Goal: Task Accomplishment & Management: Manage account settings

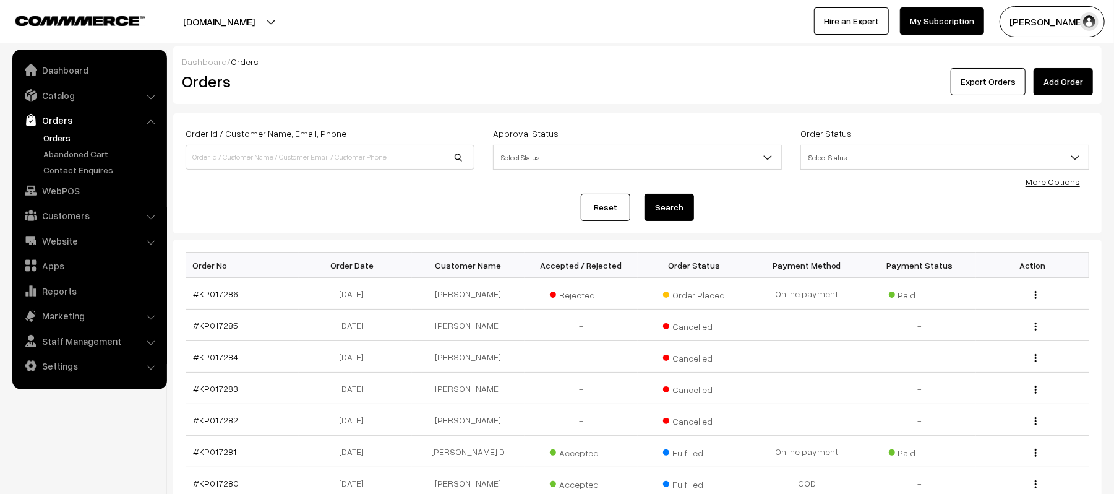
click at [59, 134] on link "Orders" at bounding box center [101, 137] width 122 height 13
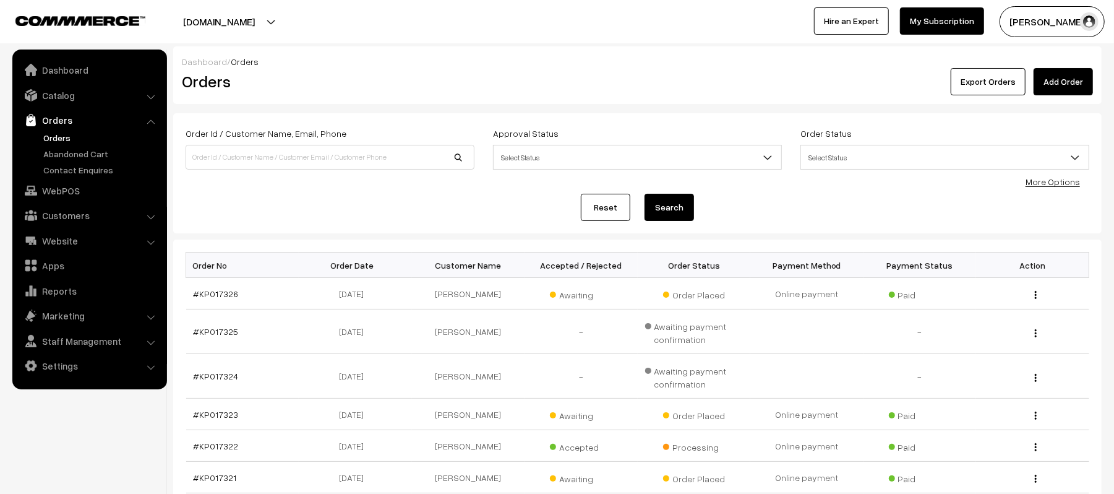
click at [312, 207] on div "Reset Search" at bounding box center [638, 207] width 904 height 27
click at [340, 192] on div "Order Id / Customer Name, Email, Phone Approval Status Select Status Awaiting A…" at bounding box center [638, 173] width 904 height 95
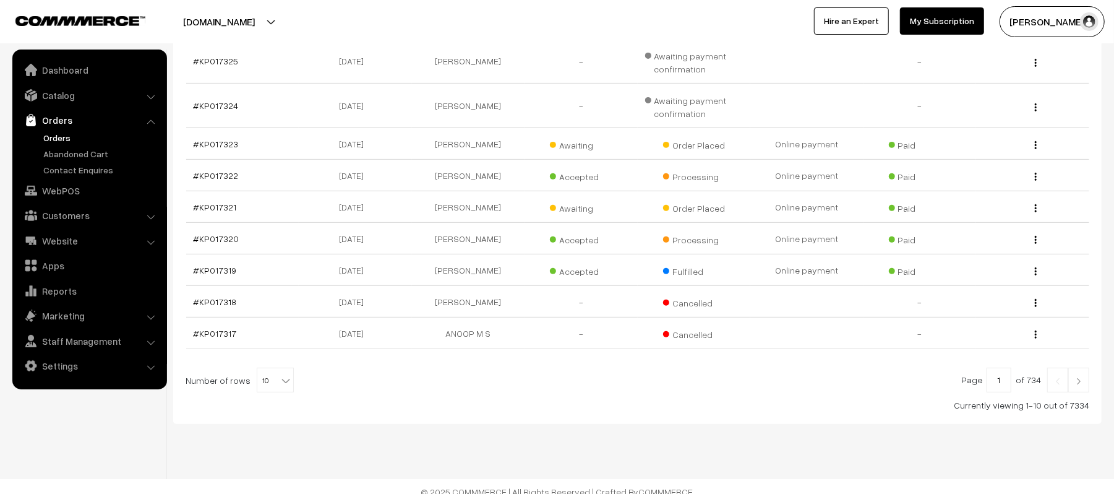
scroll to position [283, 0]
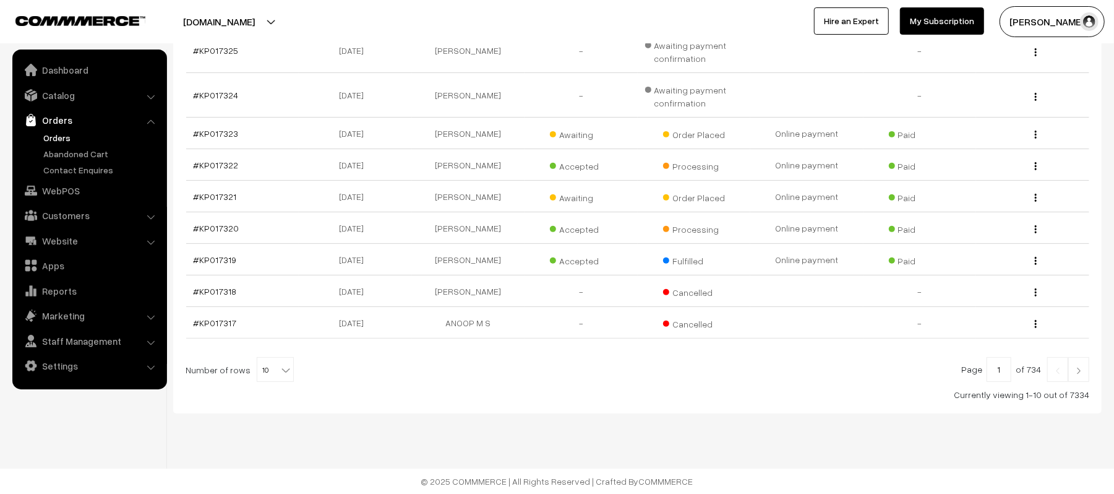
click at [735, 473] on footer "© 2025 COMMMERCE | All Rights Reserved | Crafted By COMMMERCE" at bounding box center [557, 480] width 1114 height 25
click at [1072, 377] on link at bounding box center [1078, 369] width 21 height 25
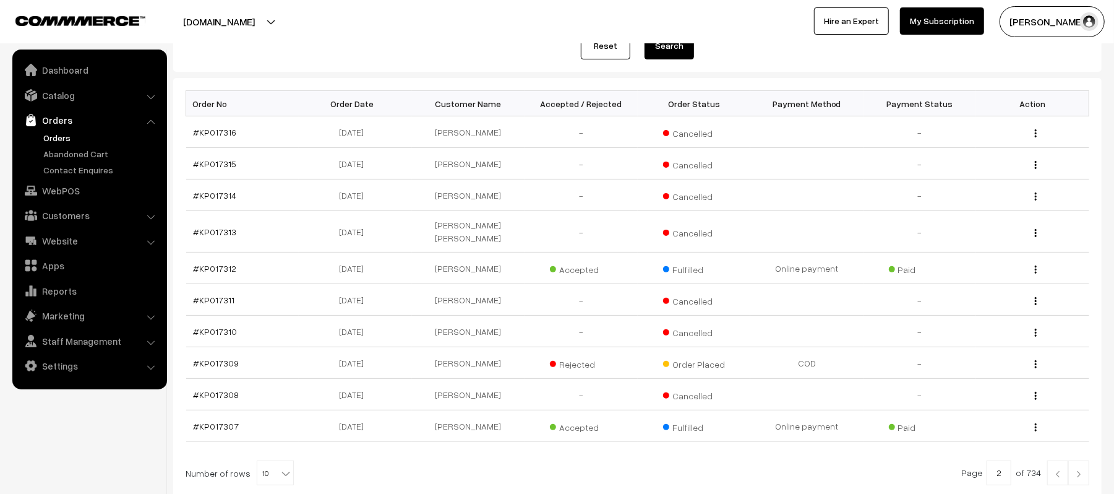
scroll to position [215, 0]
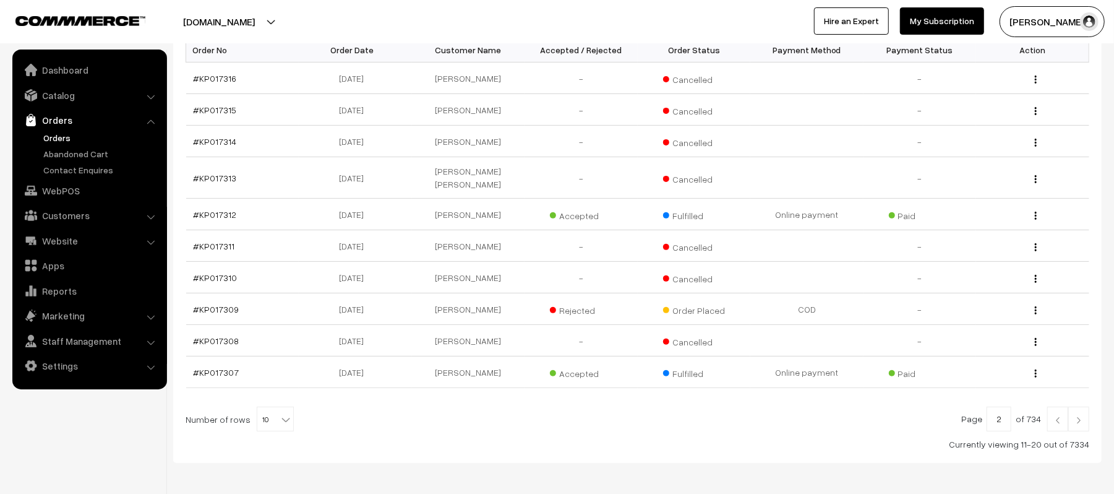
click at [1082, 416] on img at bounding box center [1078, 419] width 11 height 7
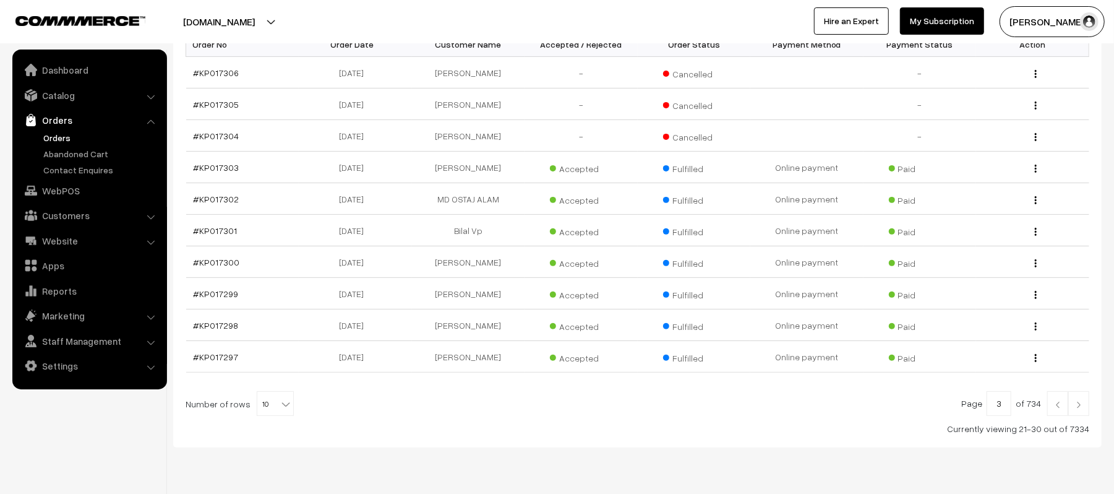
scroll to position [242, 0]
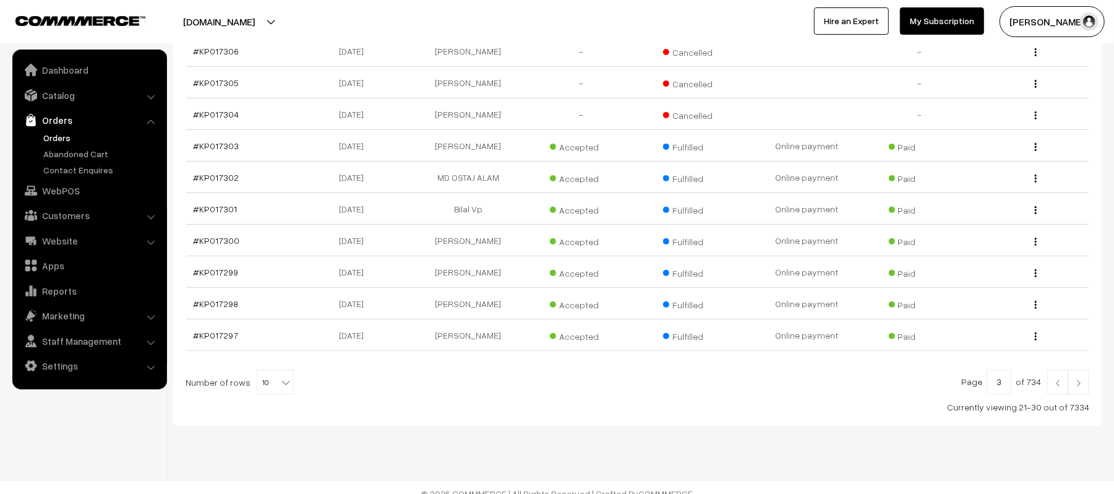
click at [1081, 382] on img at bounding box center [1078, 382] width 11 height 7
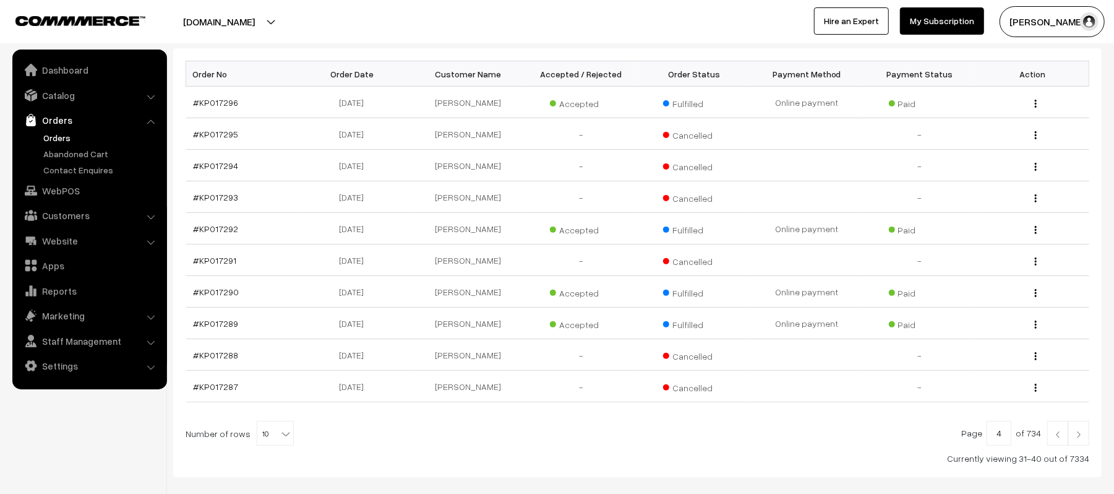
scroll to position [221, 0]
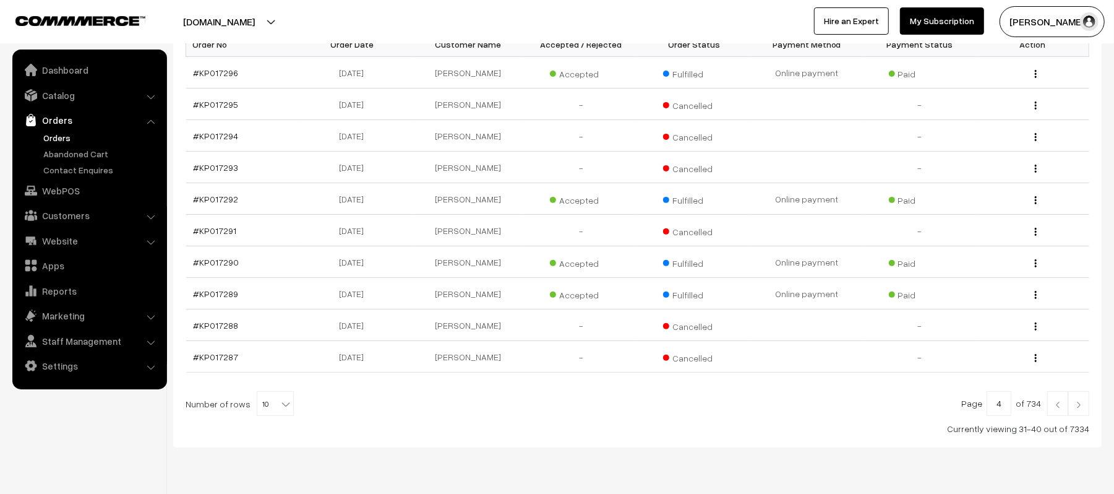
click at [1077, 397] on link at bounding box center [1078, 403] width 21 height 25
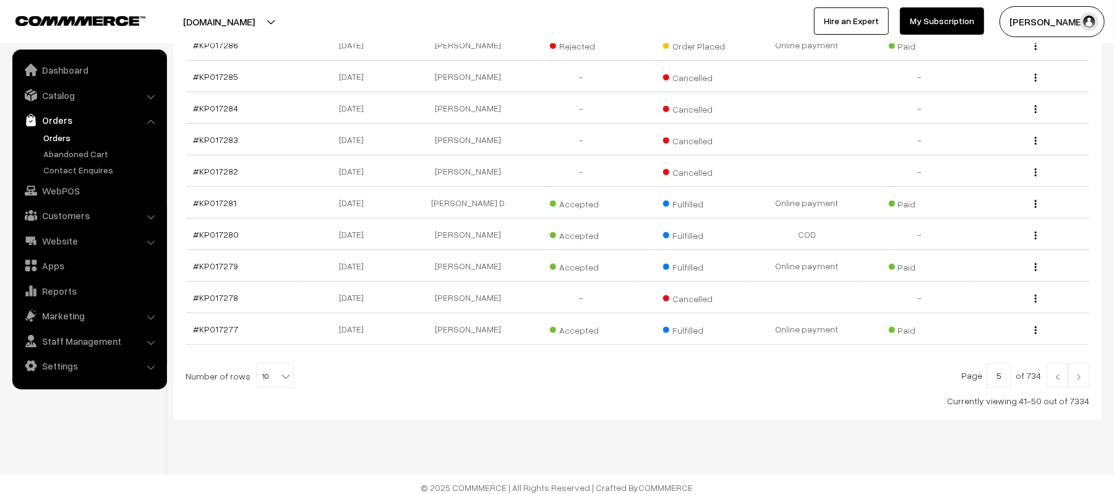
scroll to position [258, 0]
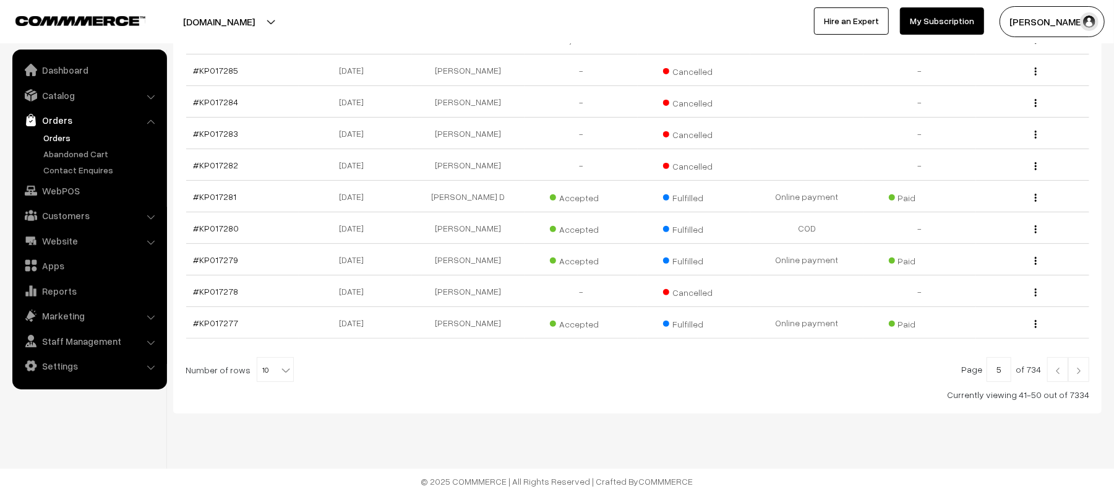
click at [1082, 376] on link at bounding box center [1078, 369] width 21 height 25
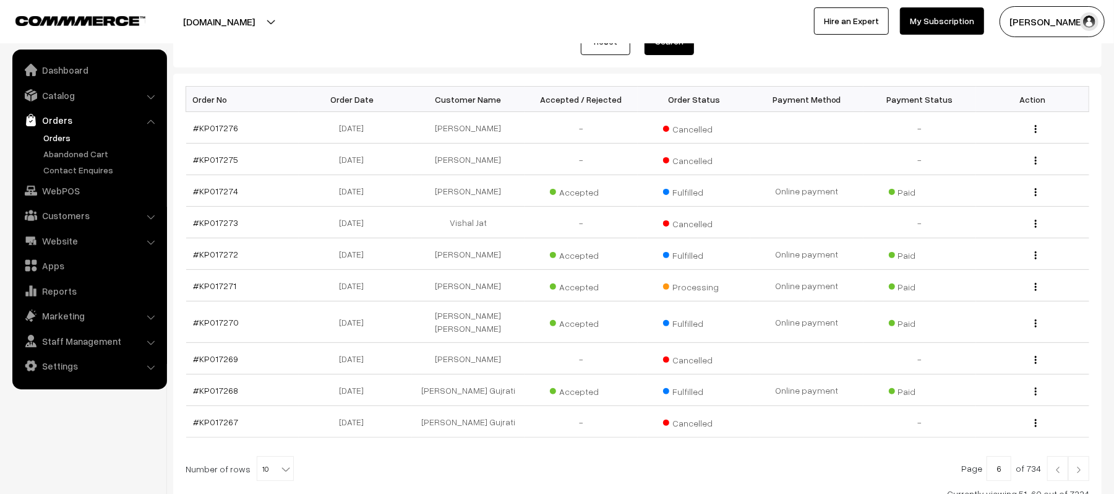
scroll to position [189, 0]
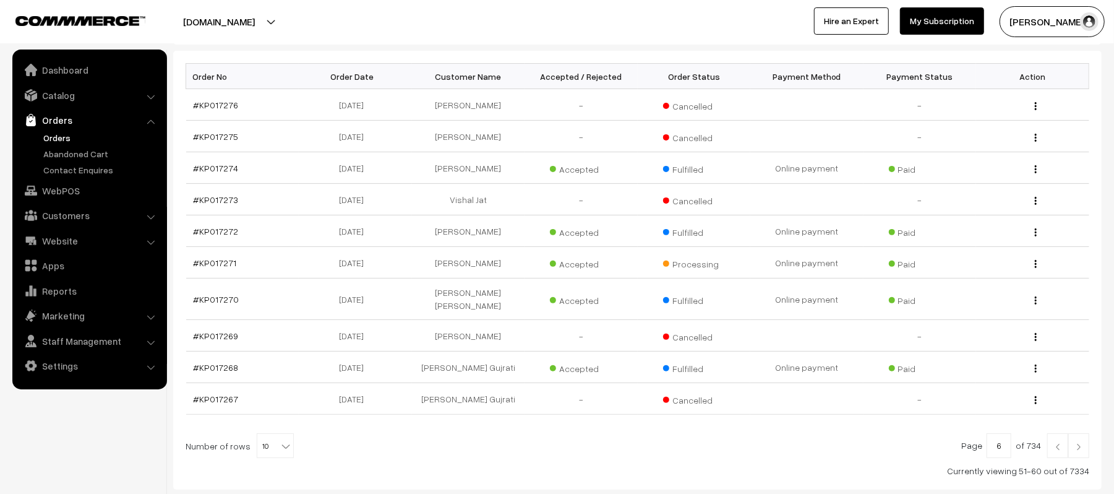
click at [1087, 438] on link at bounding box center [1078, 445] width 21 height 25
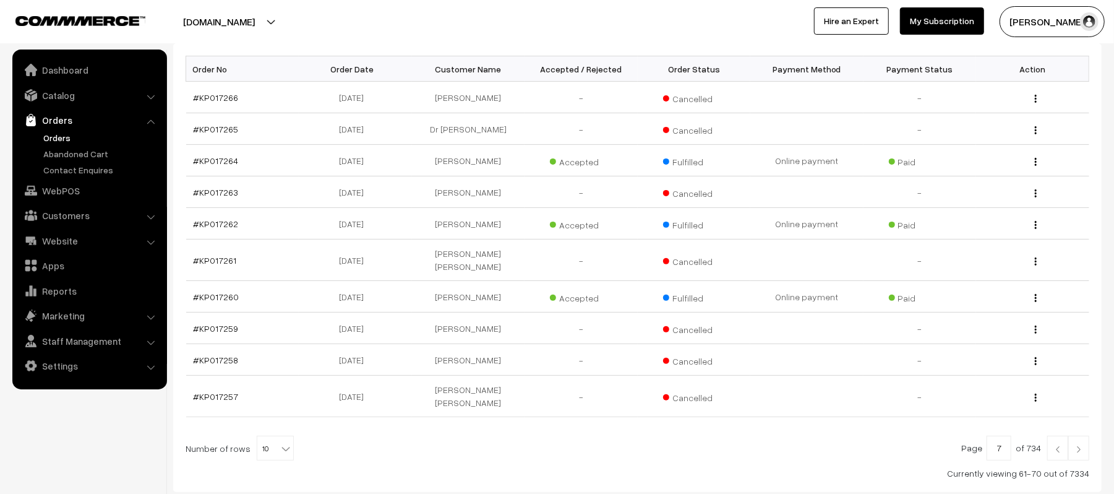
scroll to position [207, 0]
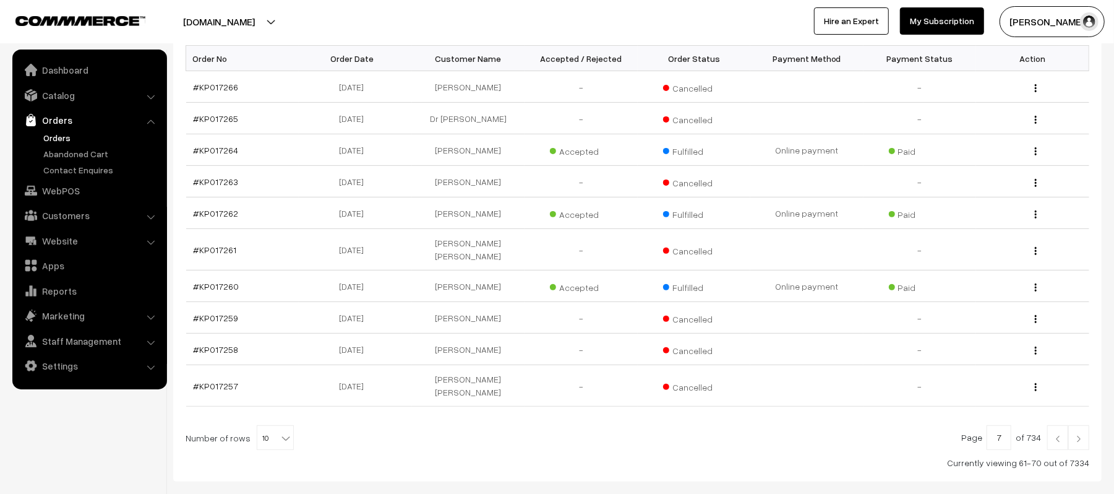
click at [1085, 425] on link at bounding box center [1078, 437] width 21 height 25
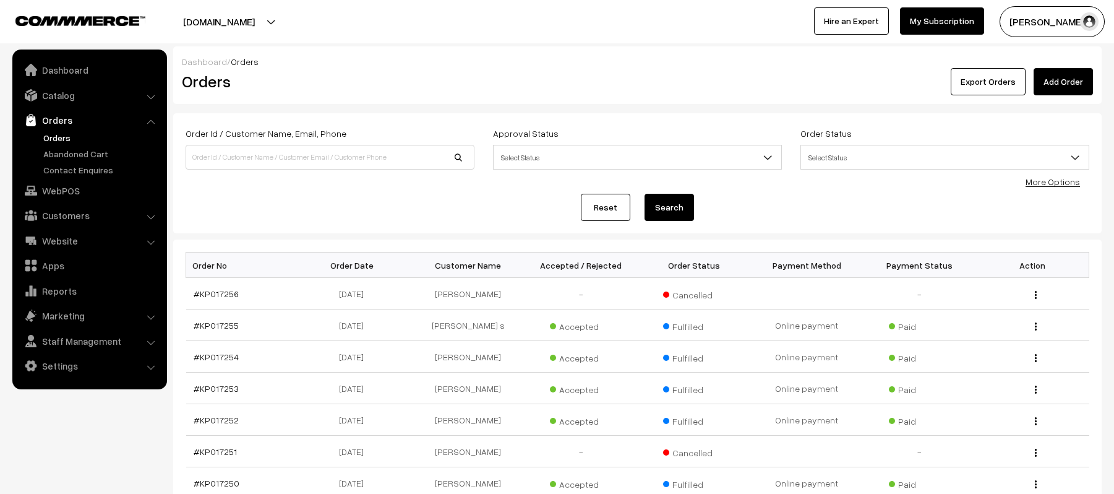
scroll to position [258, 0]
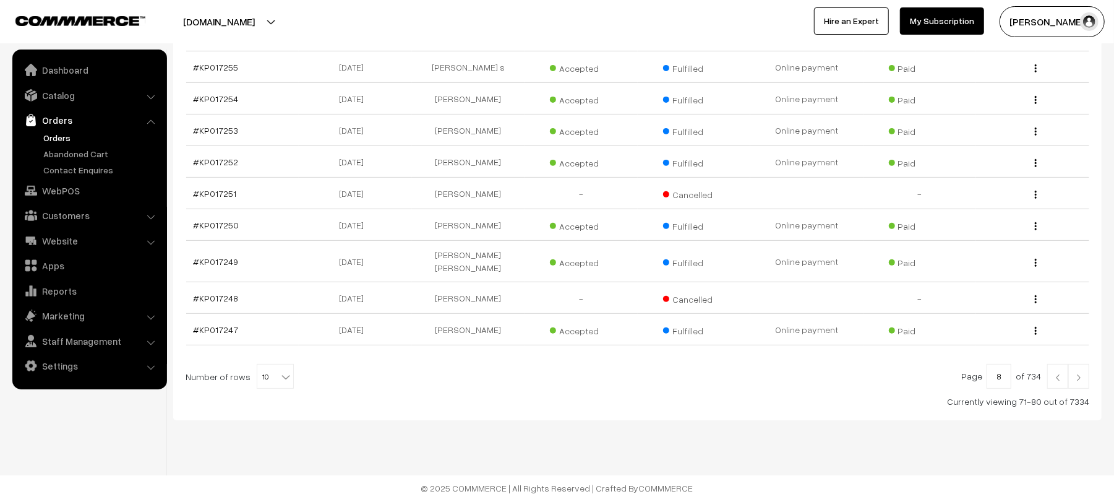
click at [1058, 374] on img at bounding box center [1057, 377] width 11 height 7
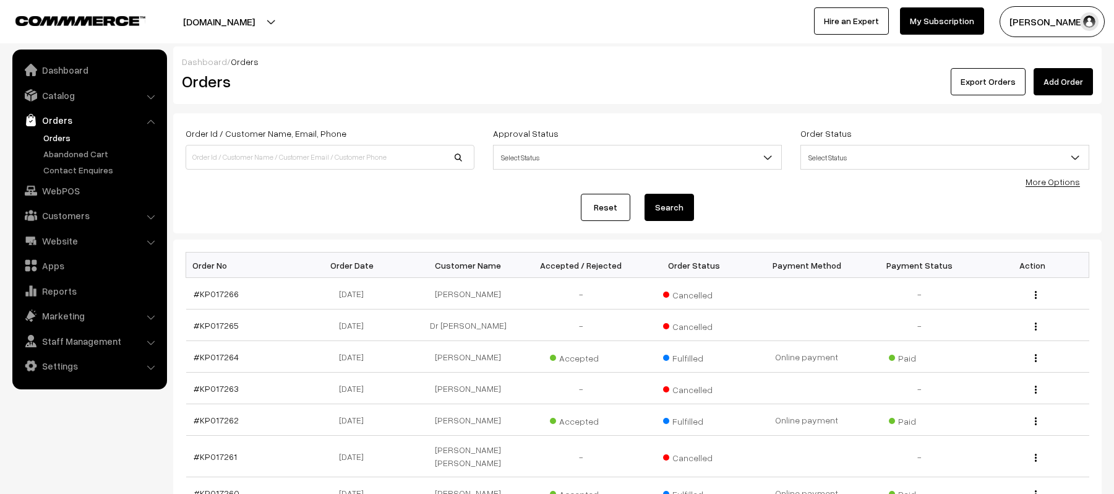
scroll to position [258, 0]
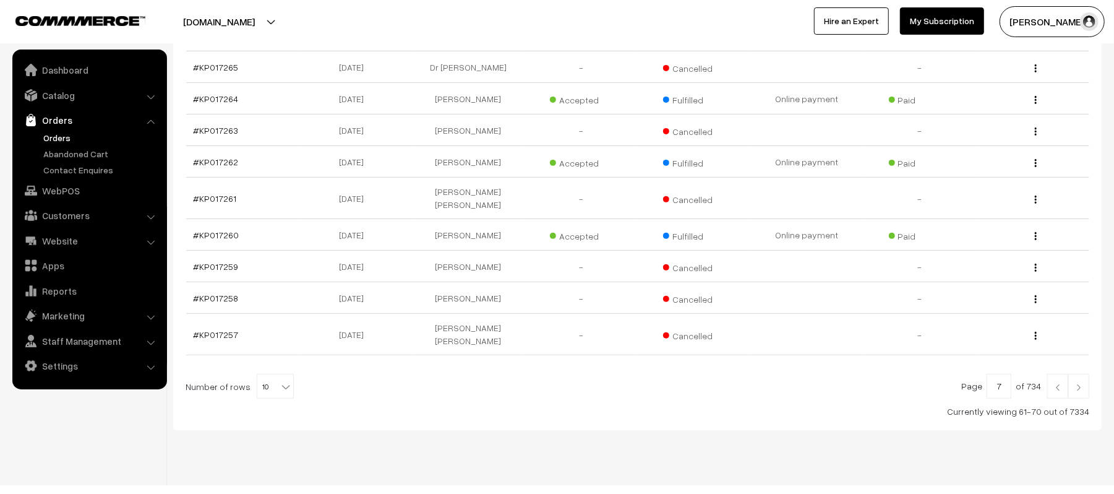
click at [1054, 383] on img at bounding box center [1057, 386] width 11 height 7
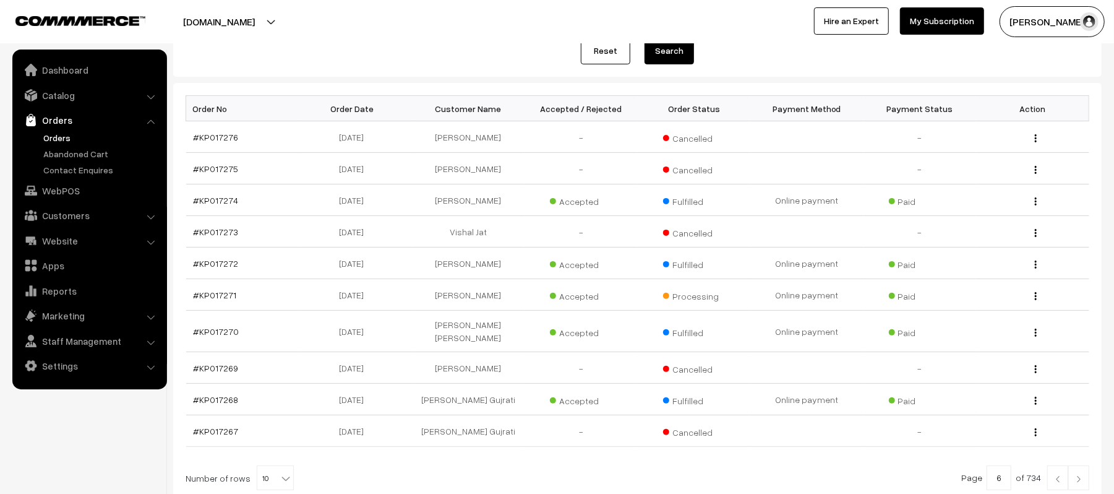
scroll to position [258, 0]
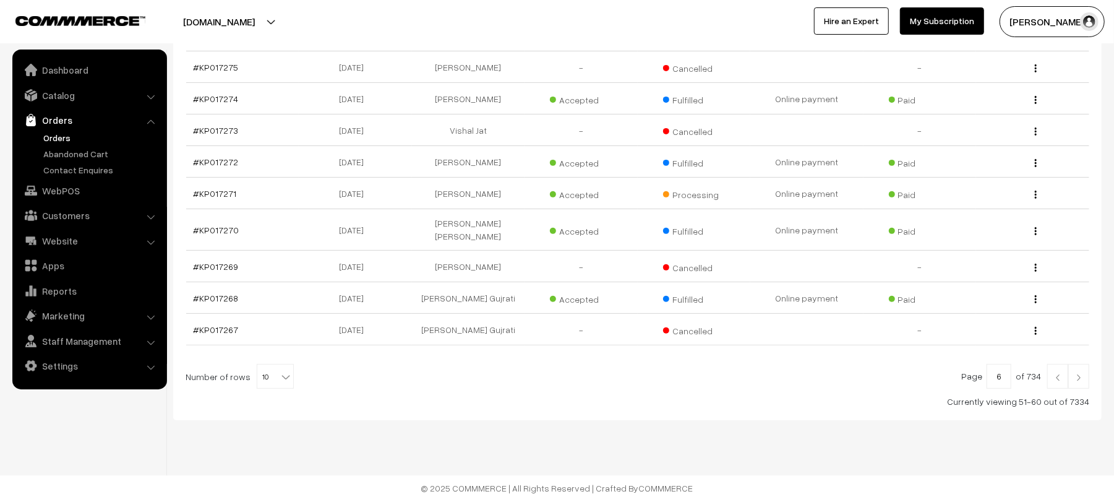
click at [1047, 375] on link at bounding box center [1057, 376] width 21 height 25
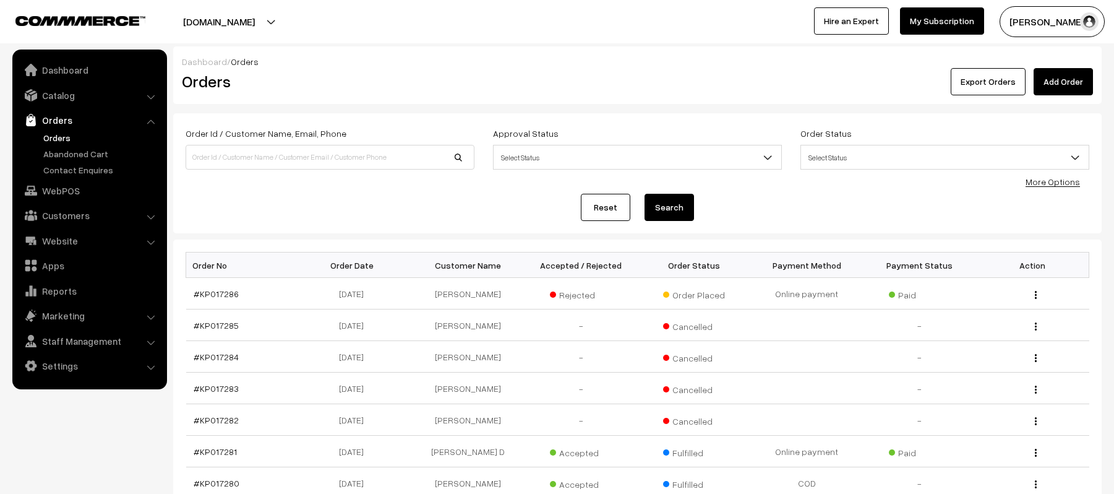
click at [1113, 471] on html "Thank you for showing interest. Our team will call you shortly. Close [DOMAIN_N…" at bounding box center [557, 247] width 1114 height 494
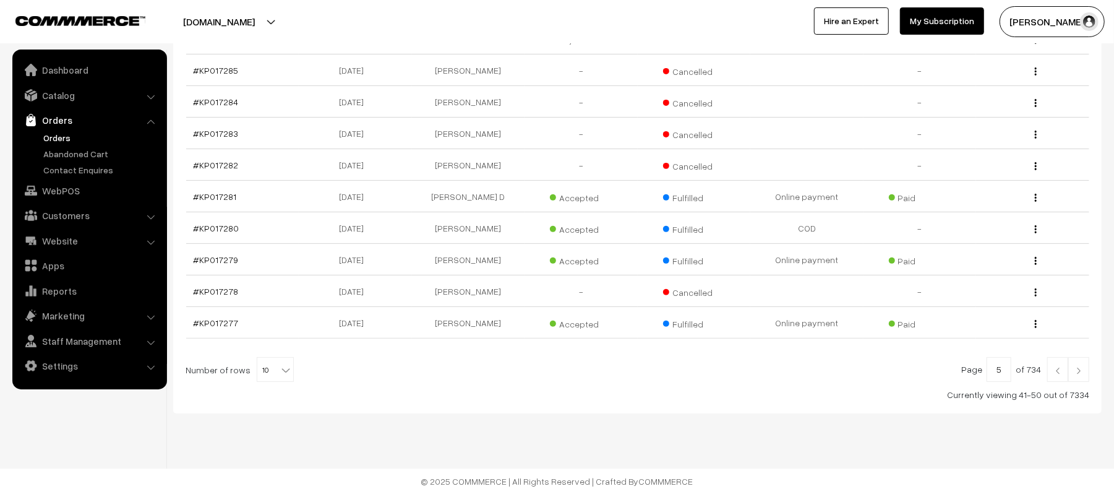
scroll to position [258, 0]
click at [1054, 371] on img at bounding box center [1057, 370] width 11 height 7
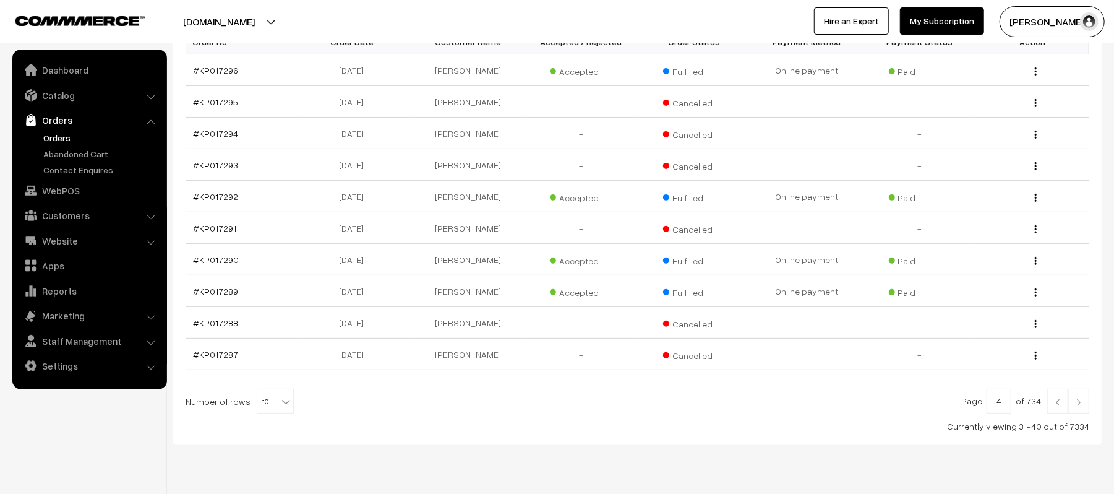
scroll to position [258, 0]
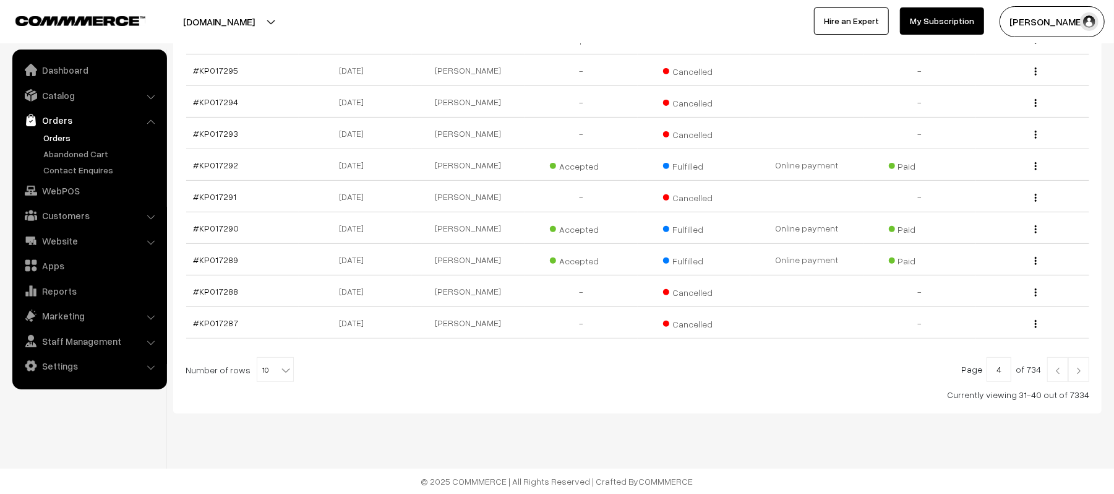
click at [1055, 371] on img at bounding box center [1057, 370] width 11 height 7
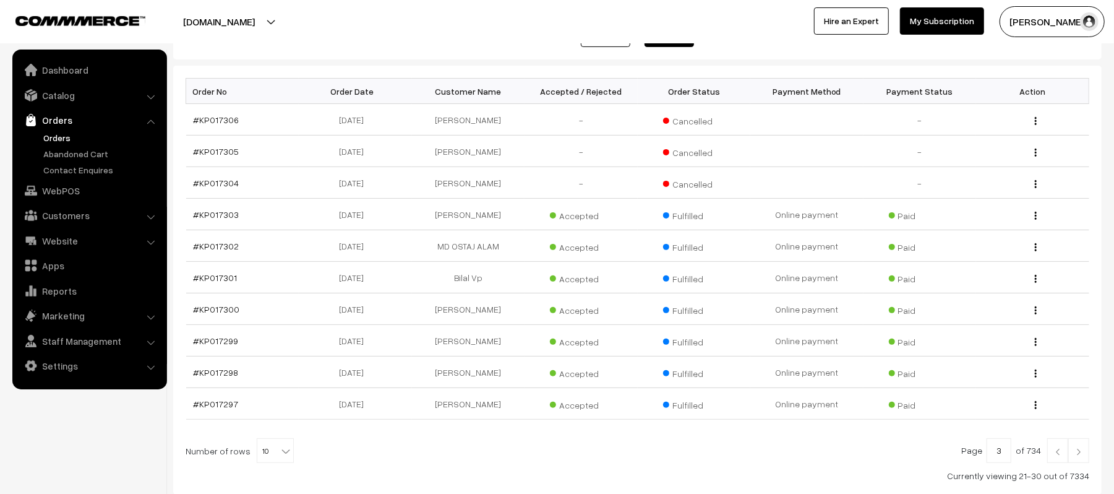
scroll to position [238, 0]
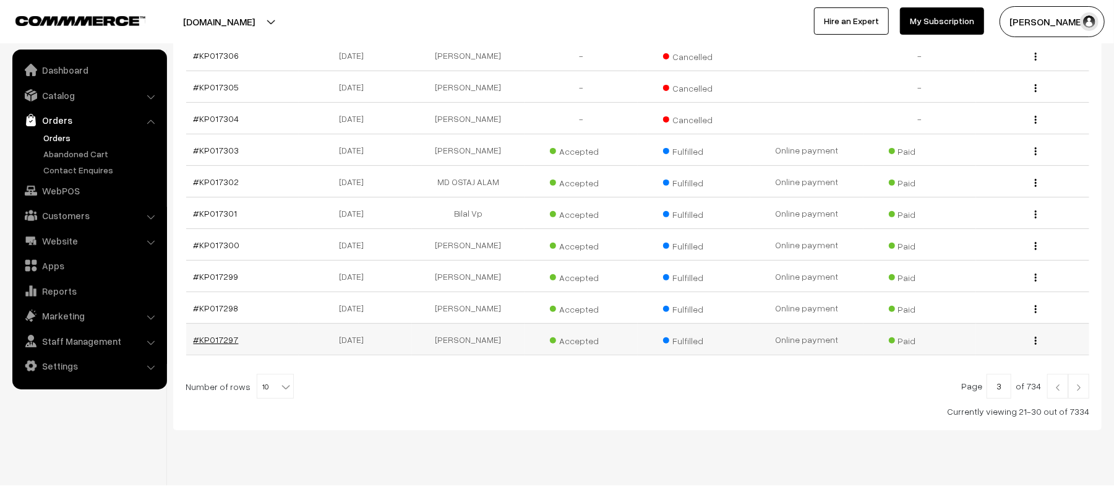
click at [208, 340] on link "#KP017297" at bounding box center [216, 339] width 45 height 11
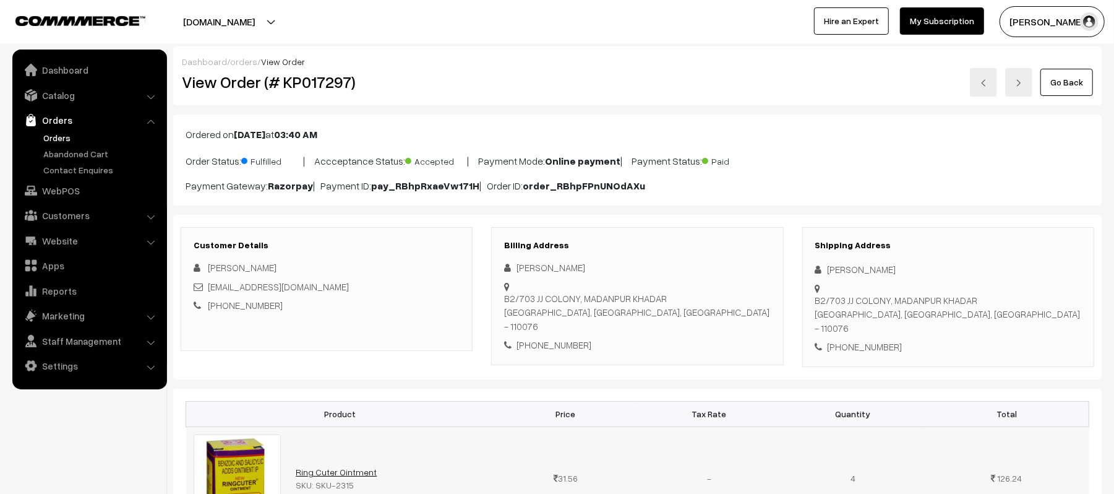
click at [344, 466] on link "Ring Cuter Ointment" at bounding box center [336, 471] width 81 height 11
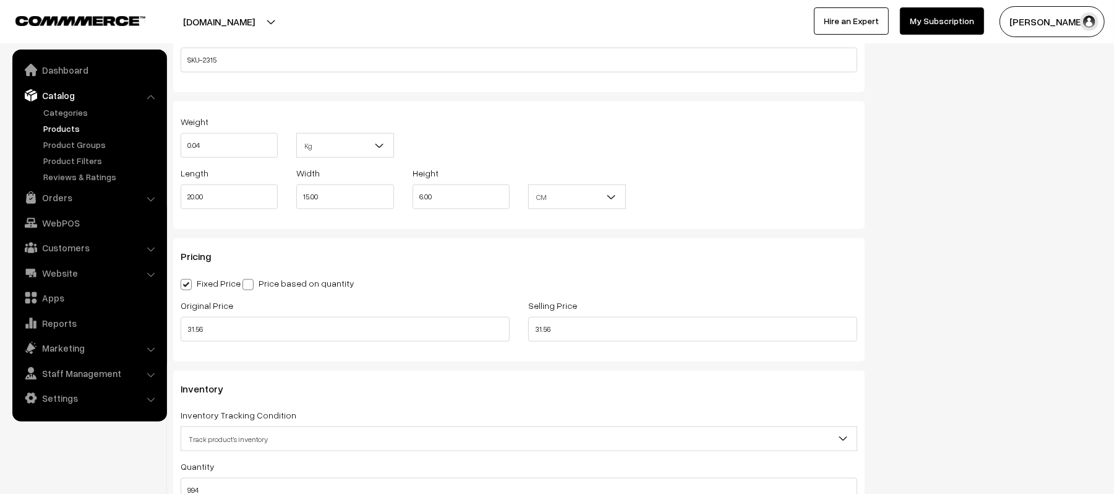
scroll to position [892, 0]
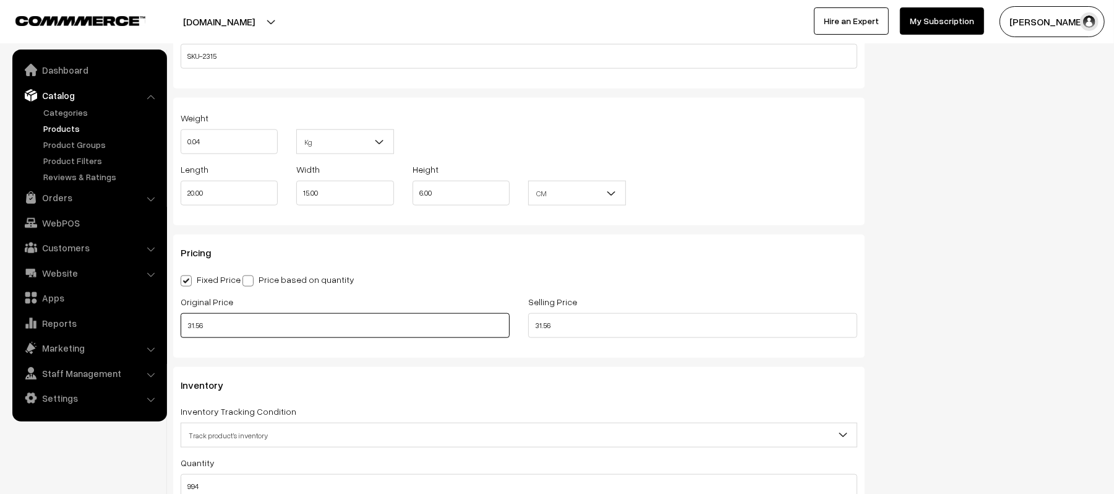
click at [238, 332] on input "31.56" at bounding box center [345, 325] width 329 height 25
type input "34.68"
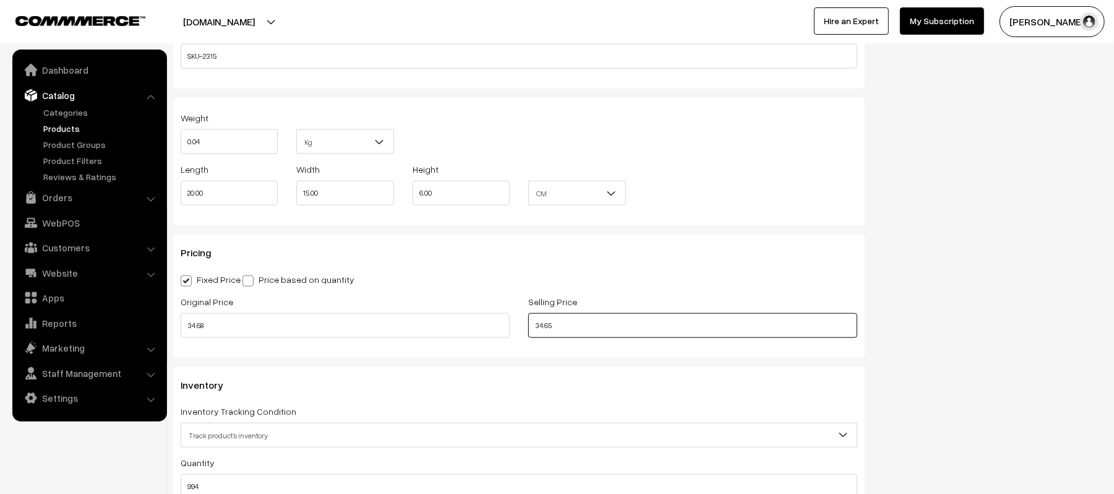
type input "34.65"
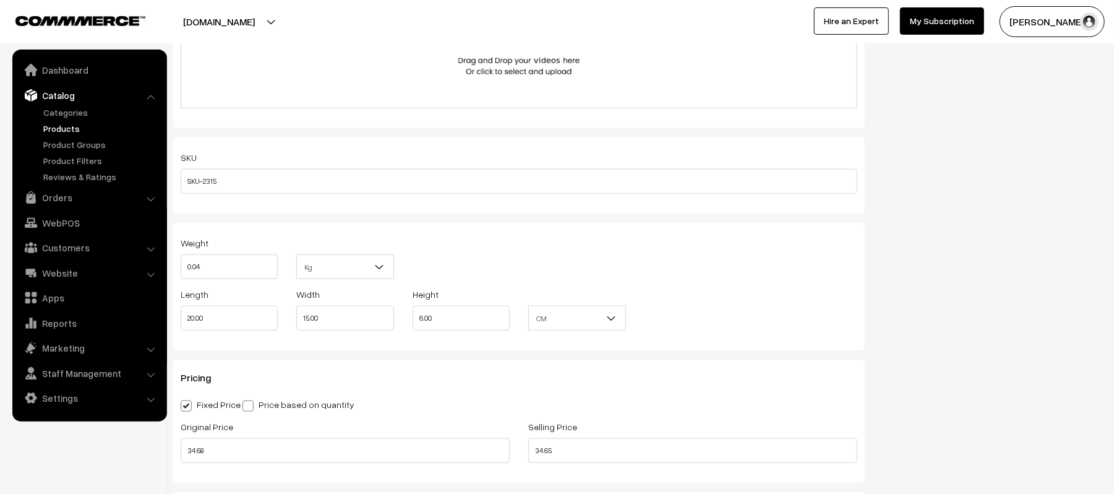
scroll to position [792, 0]
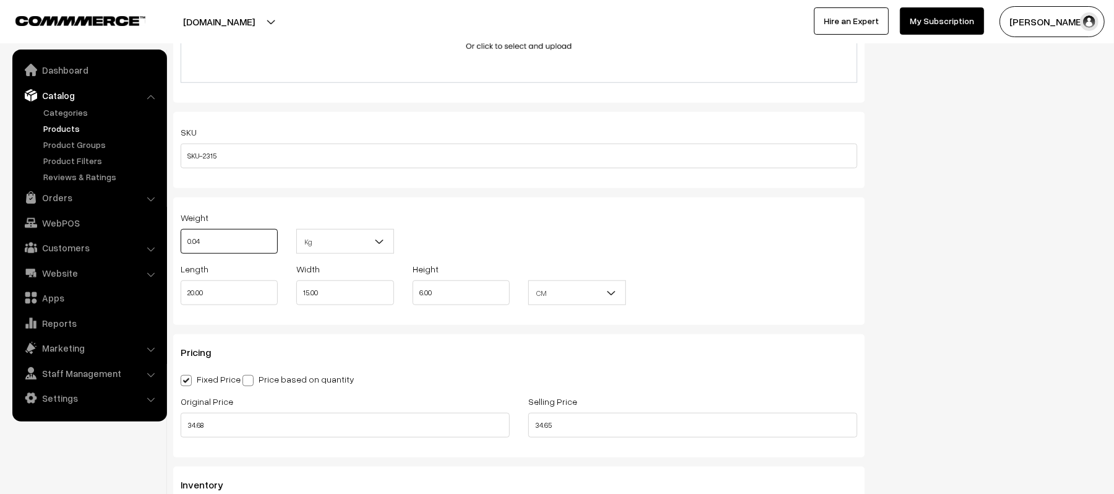
click at [238, 247] on input "0.04" at bounding box center [229, 241] width 97 height 25
type input "0.08"
click at [924, 203] on div "Status Active Inactive Active Publish Date Product Type -- Select -- -- Select …" at bounding box center [992, 126] width 237 height 1609
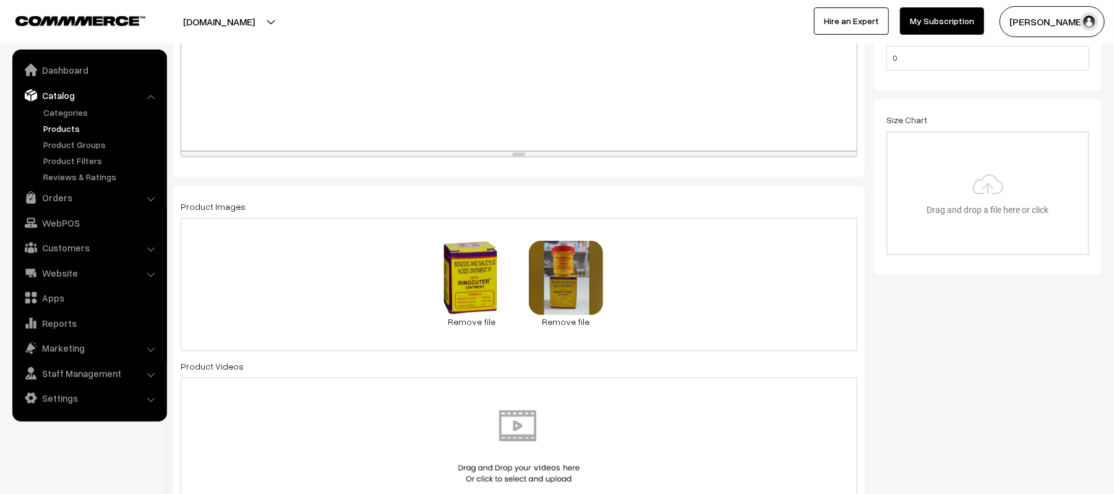
scroll to position [0, 0]
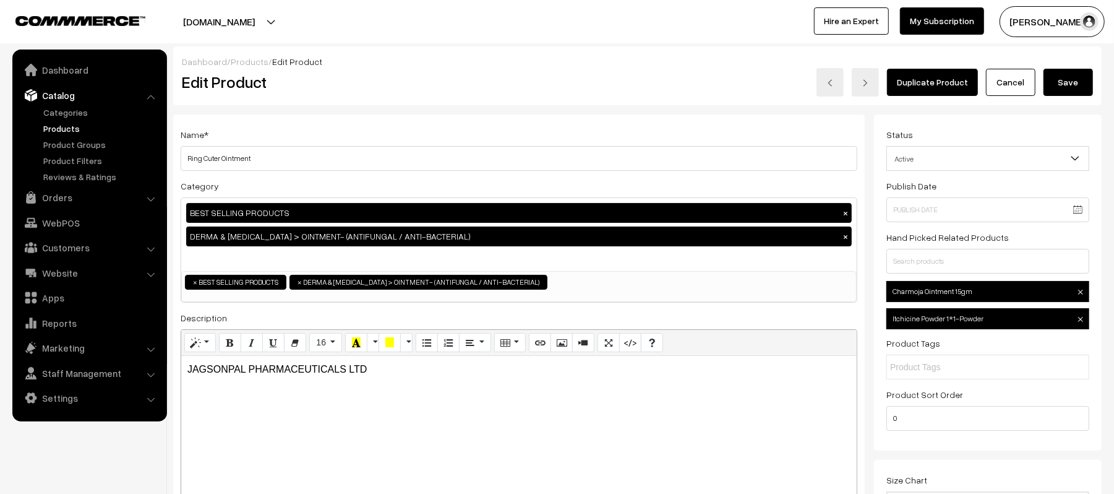
click at [1056, 82] on button "Save" at bounding box center [1067, 82] width 49 height 27
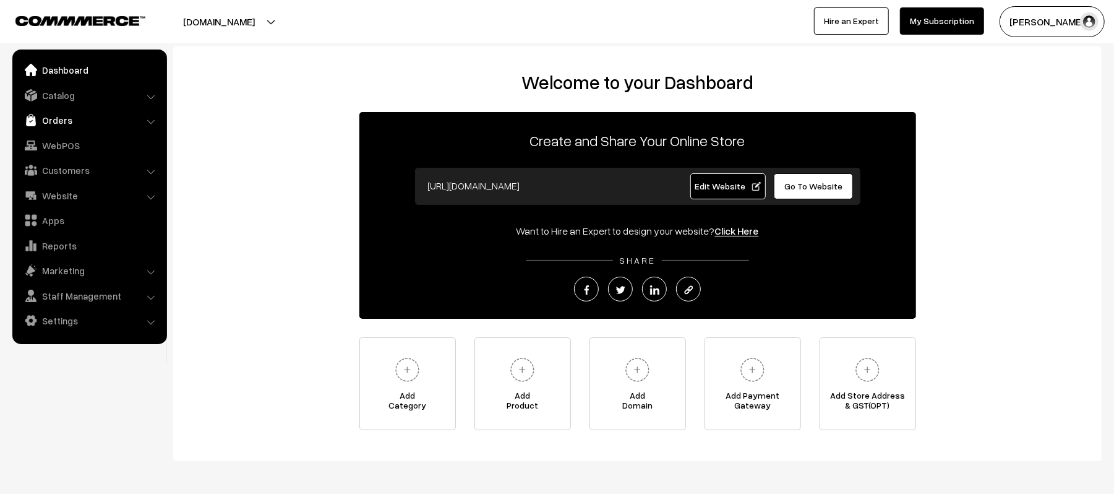
click at [49, 118] on link "Orders" at bounding box center [88, 120] width 147 height 22
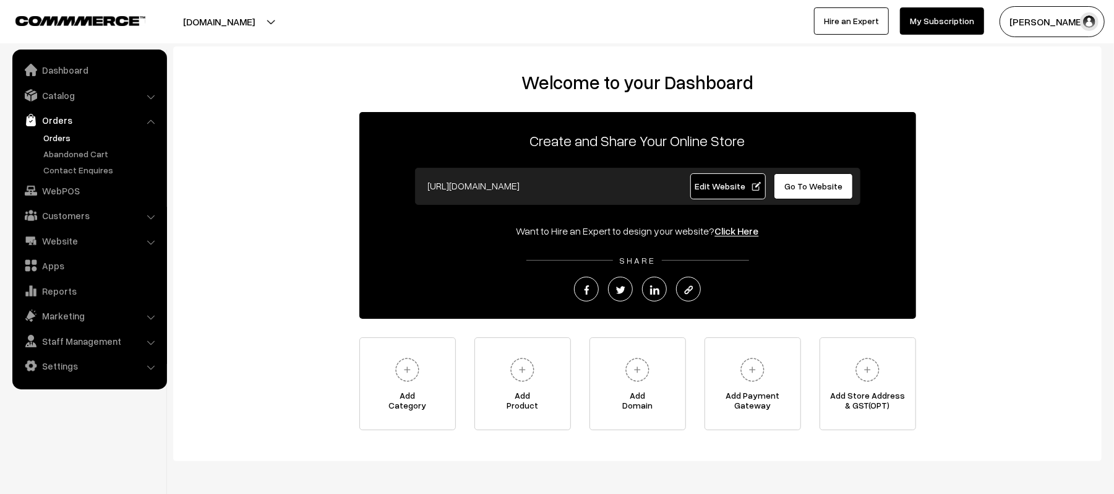
click at [65, 132] on link "Orders" at bounding box center [101, 137] width 122 height 13
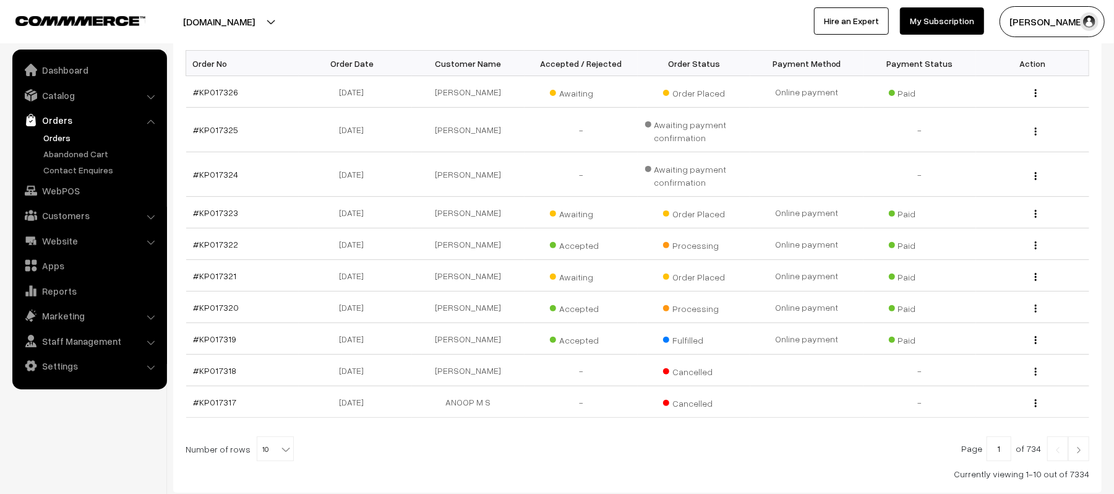
scroll to position [283, 0]
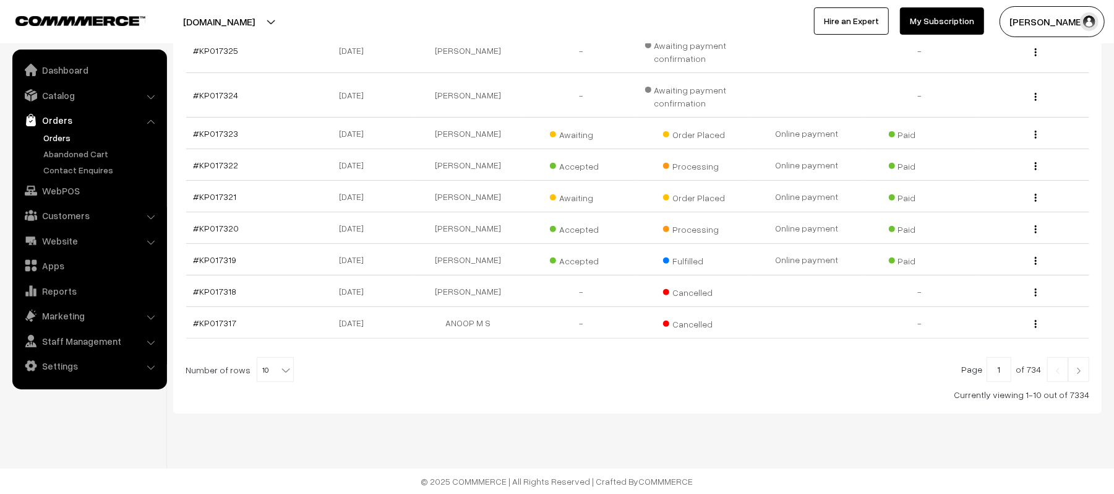
click at [1074, 369] on img at bounding box center [1078, 370] width 11 height 7
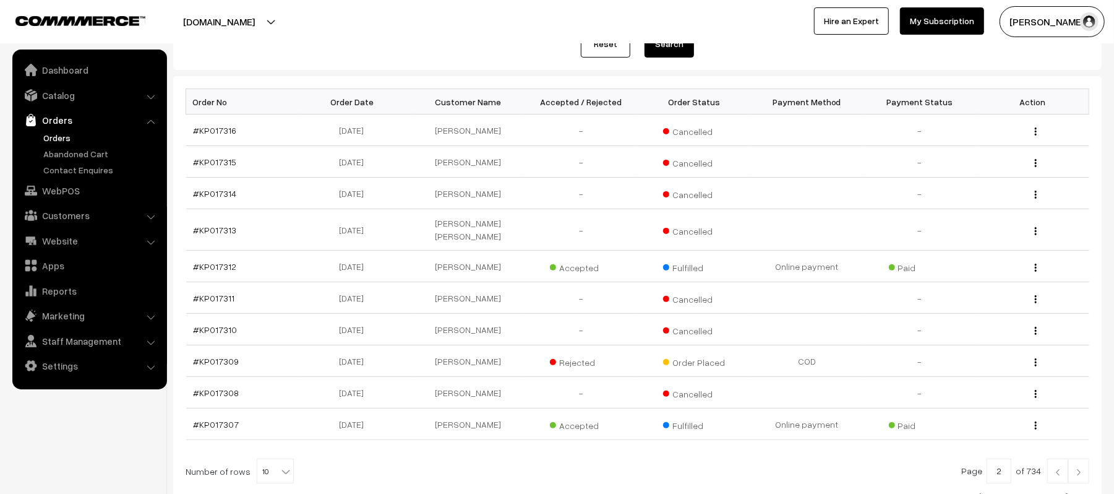
scroll to position [258, 0]
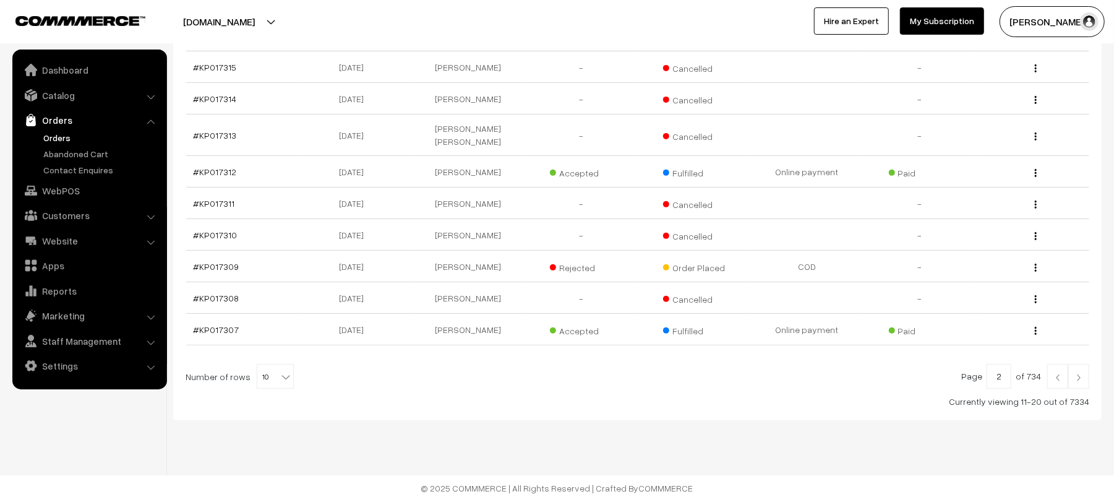
click at [1085, 371] on link at bounding box center [1078, 376] width 21 height 25
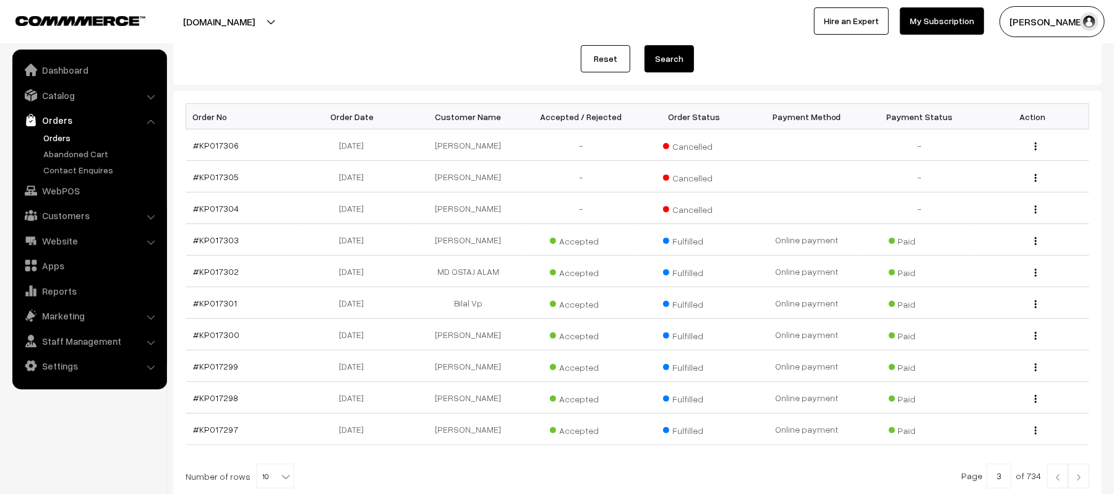
scroll to position [258, 0]
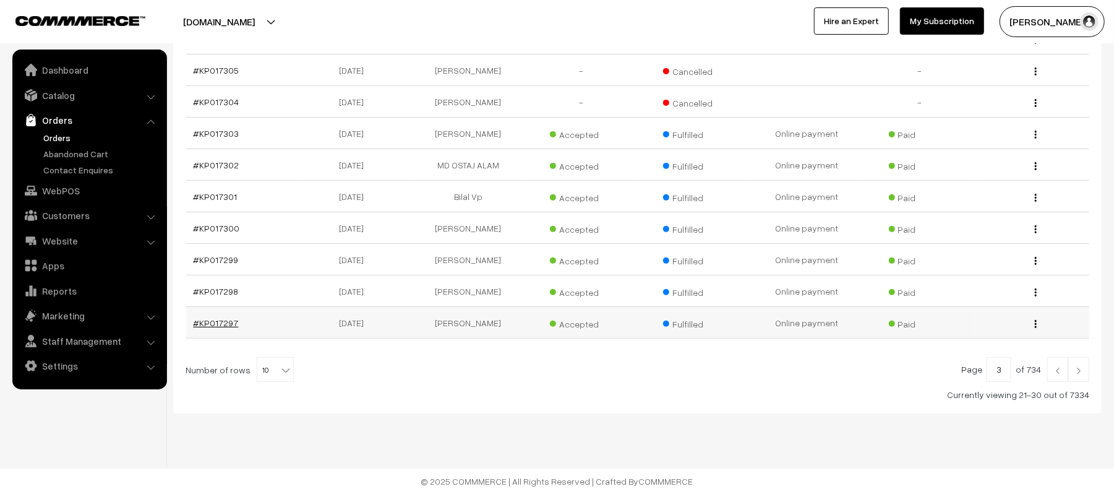
click at [219, 324] on link "#KP017297" at bounding box center [216, 322] width 45 height 11
